Goal: Find specific page/section

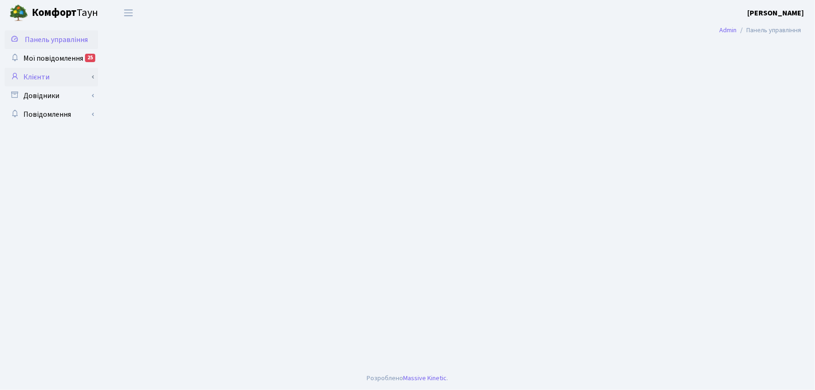
click at [39, 71] on link "Клієнти" at bounding box center [51, 77] width 93 height 19
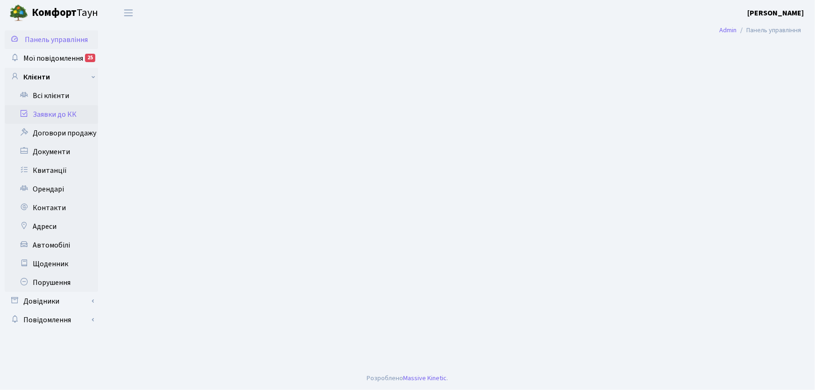
click at [49, 112] on link "Заявки до КК" at bounding box center [51, 114] width 93 height 19
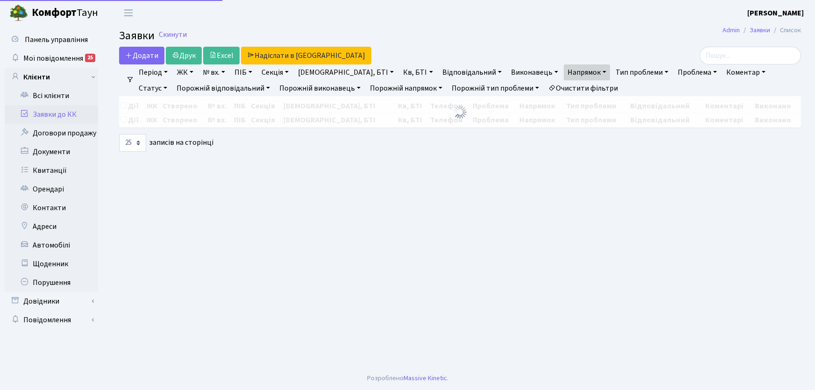
select select "25"
